Goal: Information Seeking & Learning: Learn about a topic

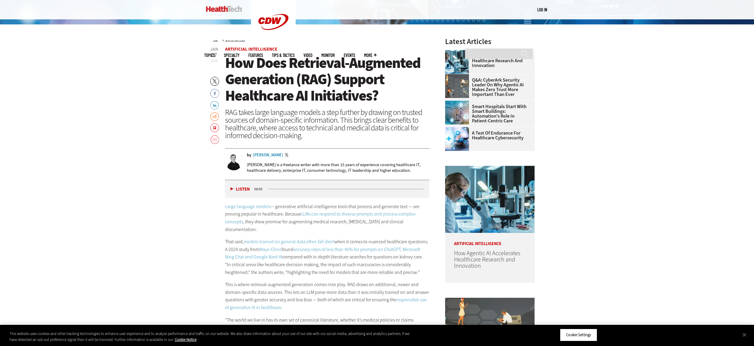
scroll to position [292, 0]
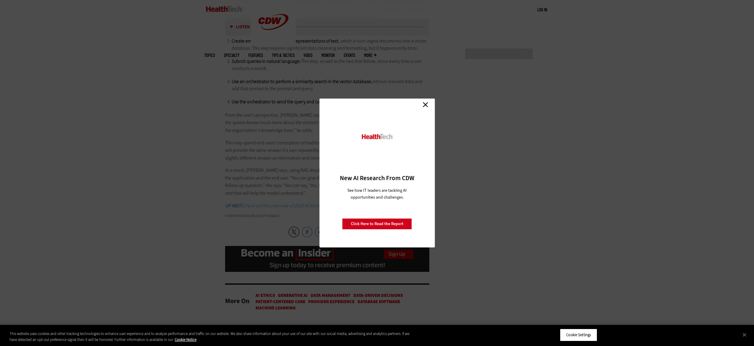
scroll to position [1495, 0]
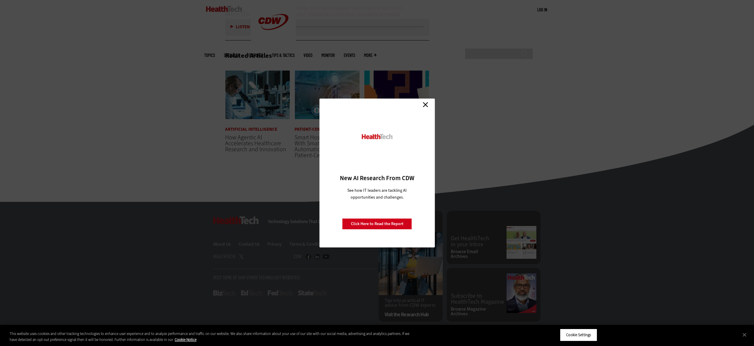
click at [427, 105] on link "Close" at bounding box center [425, 104] width 9 height 9
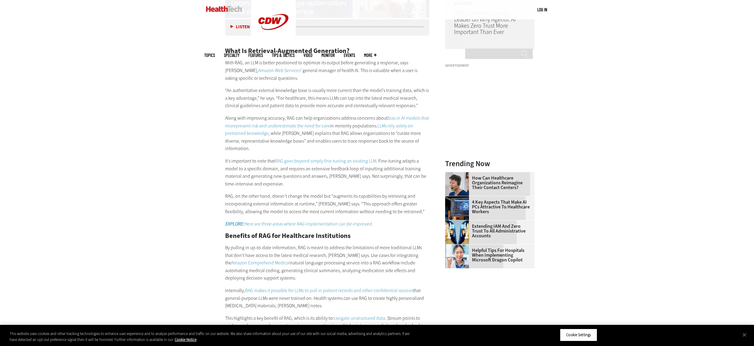
scroll to position [667, 0]
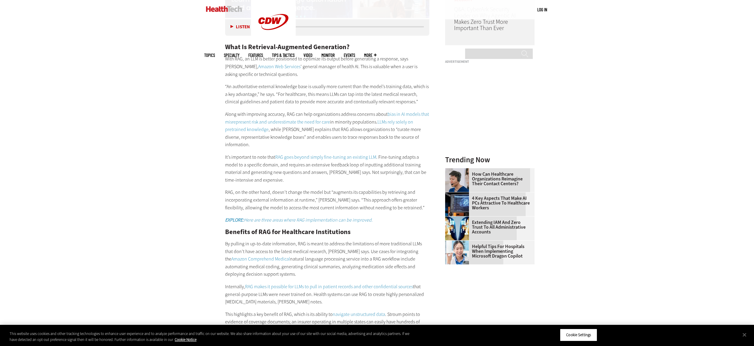
click at [267, 189] on p "RAG, on the other hand, doesn’t change the model but “augments its capabilities…" at bounding box center [327, 200] width 204 height 23
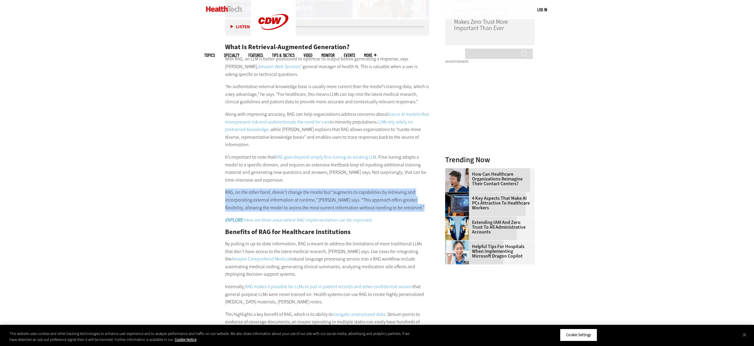
click at [267, 189] on p "RAG, on the other hand, doesn’t change the model but “augments its capabilities…" at bounding box center [327, 200] width 204 height 23
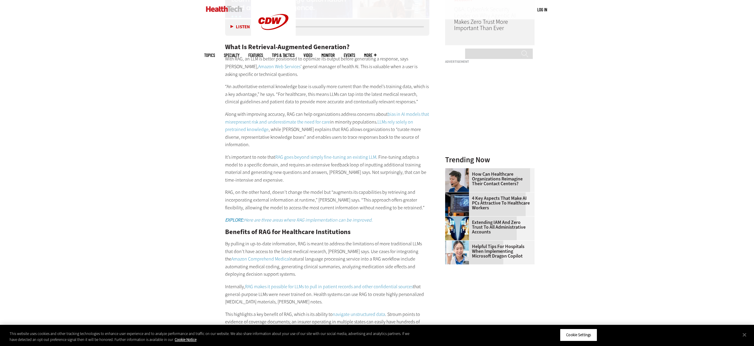
click at [267, 189] on p "RAG, on the other hand, doesn’t change the model but “augments its capabilities…" at bounding box center [327, 200] width 204 height 23
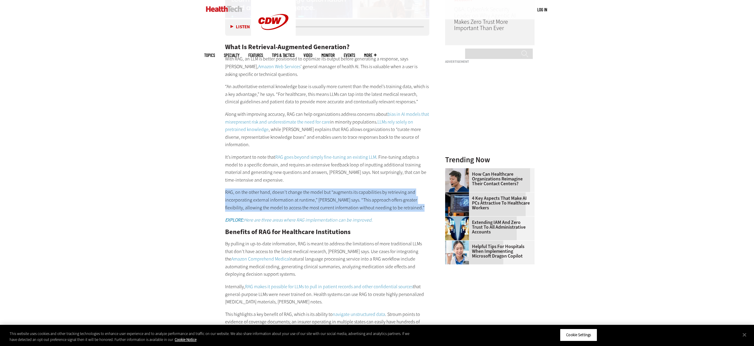
click at [267, 189] on p "RAG, on the other hand, doesn’t change the model but “augments its capabilities…" at bounding box center [327, 200] width 204 height 23
click at [228, 189] on p "RAG, on the other hand, doesn’t change the model but “augments its capabilities…" at bounding box center [327, 200] width 204 height 23
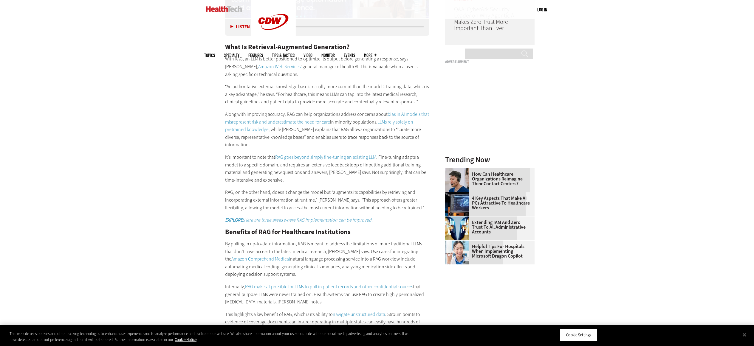
click at [228, 189] on p "RAG, on the other hand, doesn’t change the model but “augments its capabilities…" at bounding box center [327, 200] width 204 height 23
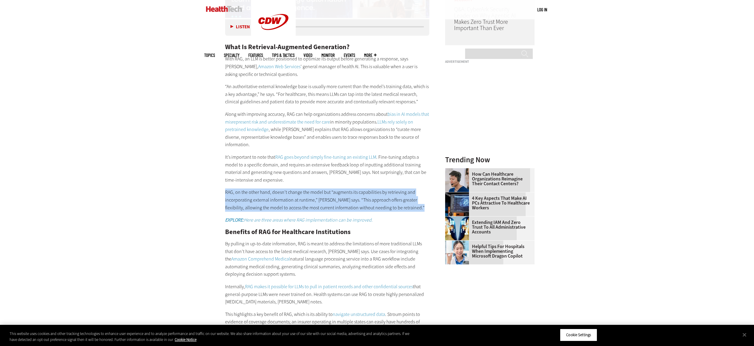
click at [228, 189] on p "RAG, on the other hand, doesn’t change the model but “augments its capabilities…" at bounding box center [327, 200] width 204 height 23
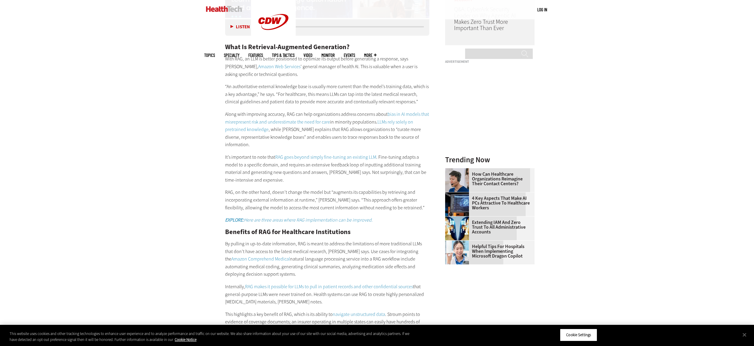
click at [218, 156] on article "[DATE] Twitter Facebook LinkedIn Reddit Flipboard Email Artificial Intelligence…" at bounding box center [321, 326] width 216 height 1311
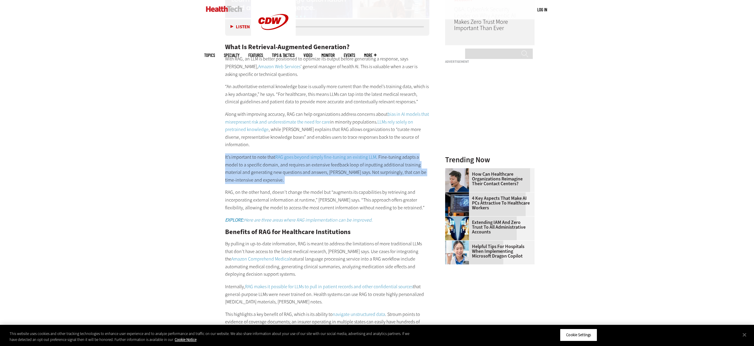
click at [218, 156] on article "[DATE] Twitter Facebook LinkedIn Reddit Flipboard Email Artificial Intelligence…" at bounding box center [321, 326] width 216 height 1311
click at [220, 158] on article "[DATE] Twitter Facebook LinkedIn Reddit Flipboard Email Artificial Intelligence…" at bounding box center [321, 326] width 216 height 1311
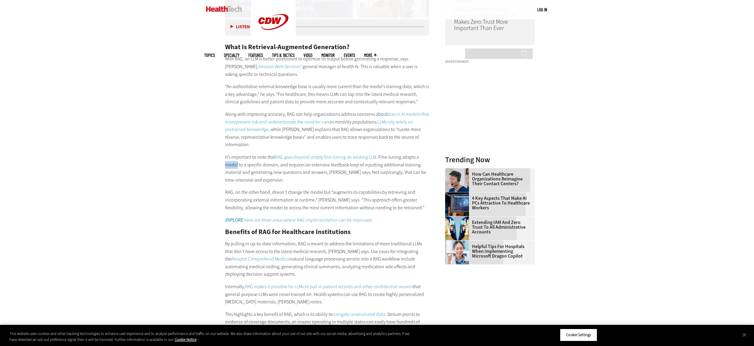
click at [220, 158] on article "[DATE] Twitter Facebook LinkedIn Reddit Flipboard Email Artificial Intelligence…" at bounding box center [321, 326] width 216 height 1311
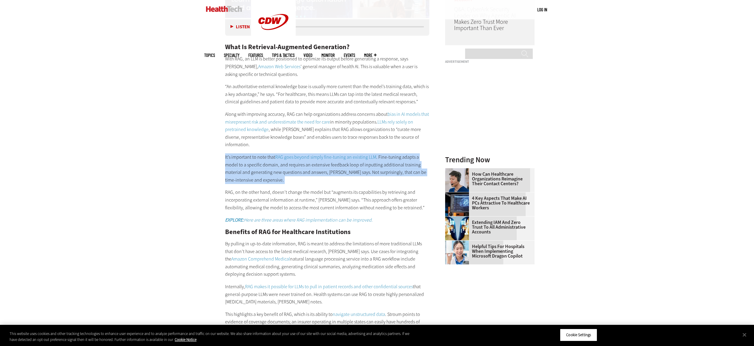
click at [220, 158] on article "[DATE] Twitter Facebook LinkedIn Reddit Flipboard Email Artificial Intelligence…" at bounding box center [321, 326] width 216 height 1311
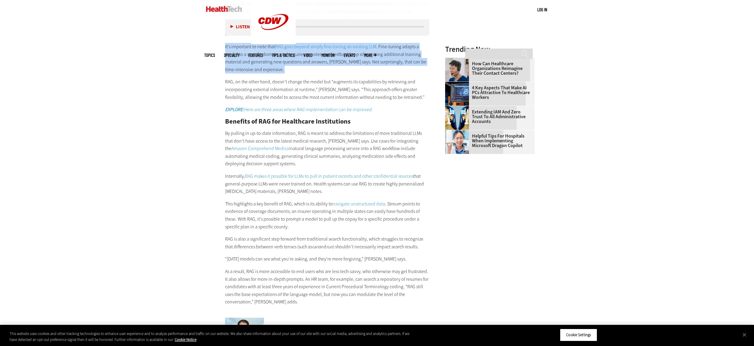
scroll to position [779, 0]
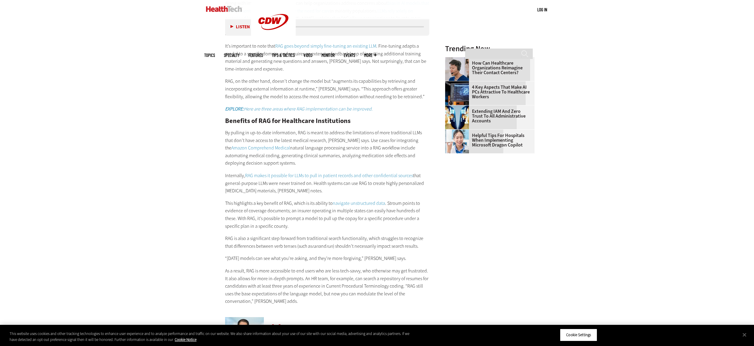
click at [220, 157] on article "[DATE] Twitter Facebook LinkedIn Reddit Flipboard Email Artificial Intelligence…" at bounding box center [321, 215] width 216 height 1311
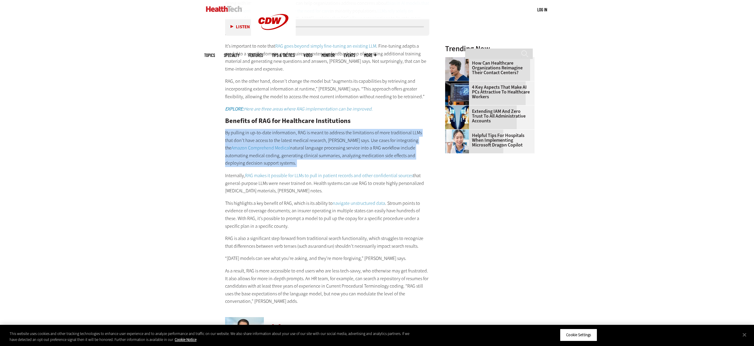
click at [220, 157] on article "[DATE] Twitter Facebook LinkedIn Reddit Flipboard Email Artificial Intelligence…" at bounding box center [321, 215] width 216 height 1311
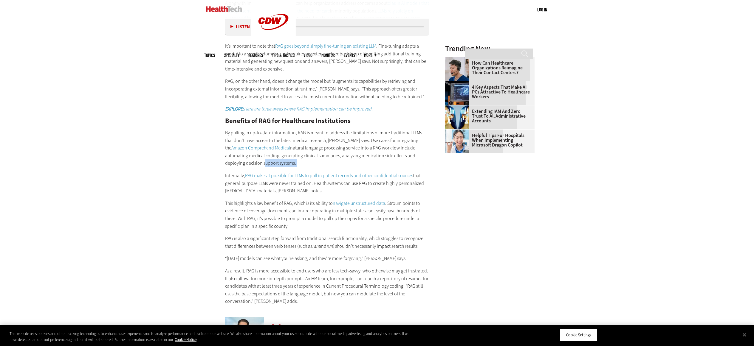
click at [220, 157] on article "[DATE] Twitter Facebook LinkedIn Reddit Flipboard Email Artificial Intelligence…" at bounding box center [321, 215] width 216 height 1311
drag, startPoint x: 210, startPoint y: 148, endPoint x: 210, endPoint y: 151, distance: 3.6
click at [210, 148] on main "Home » Artificial Intelligence Close New AI Research From CDW See how IT leader…" at bounding box center [377, 208] width 346 height 1343
